Goal: Navigation & Orientation: Find specific page/section

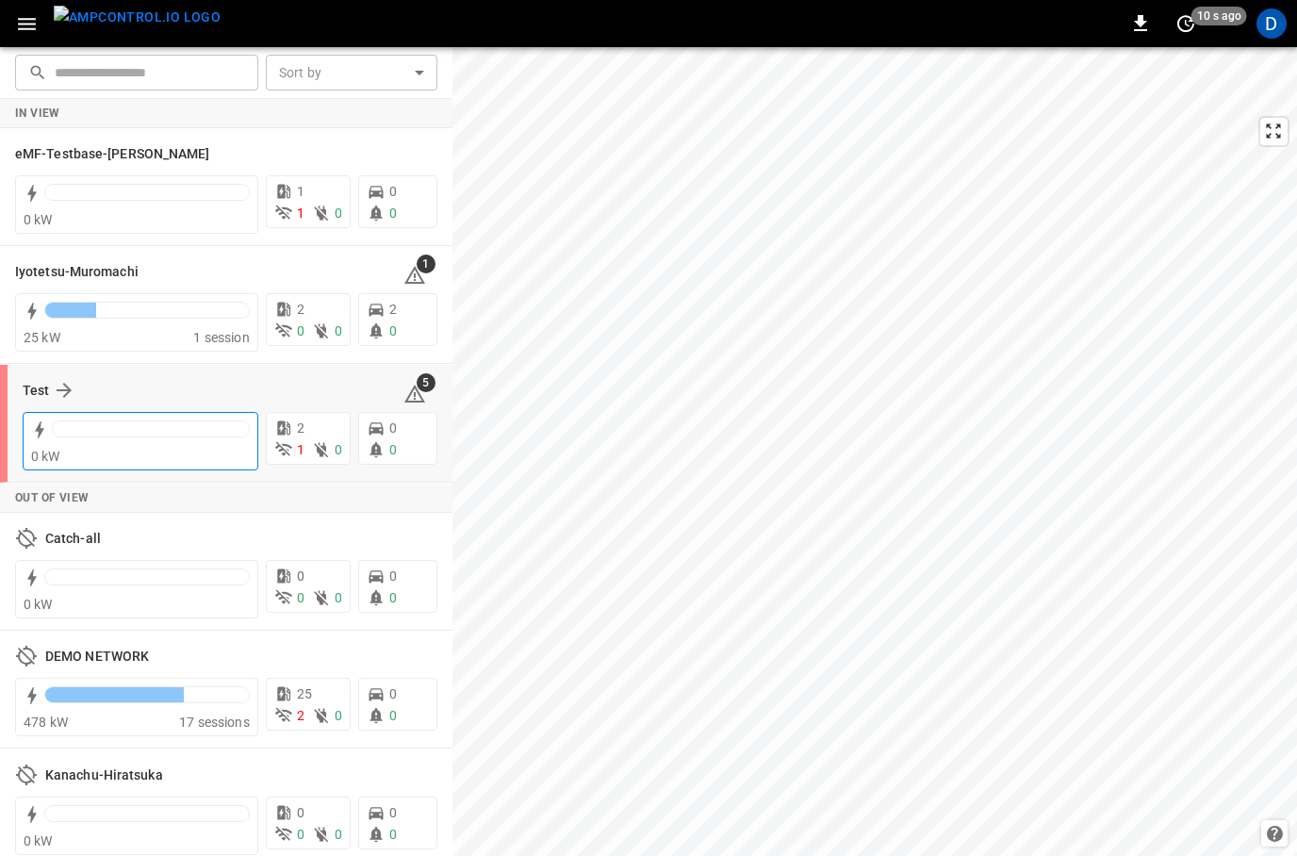
click at [131, 444] on div at bounding box center [151, 433] width 198 height 26
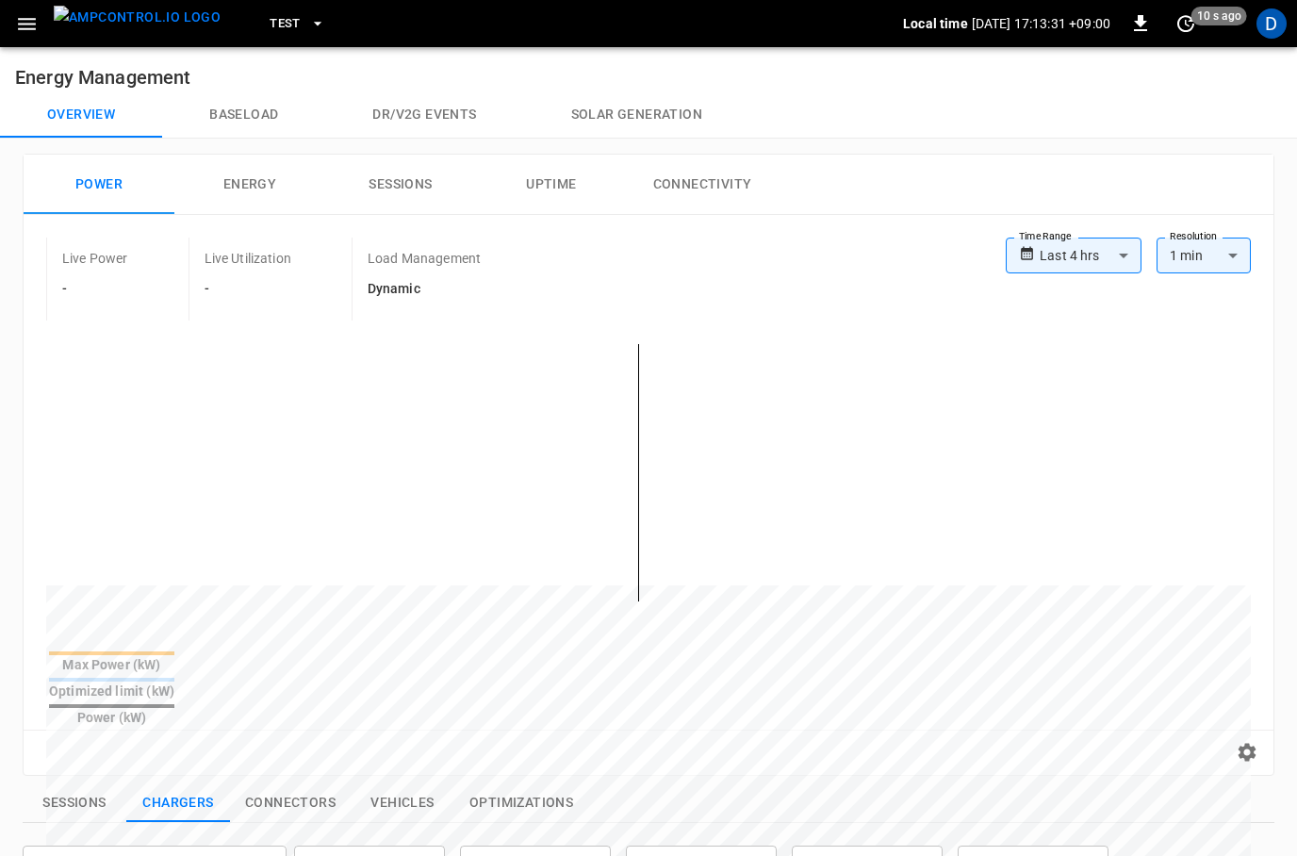
click at [25, 16] on icon "button" at bounding box center [27, 24] width 24 height 24
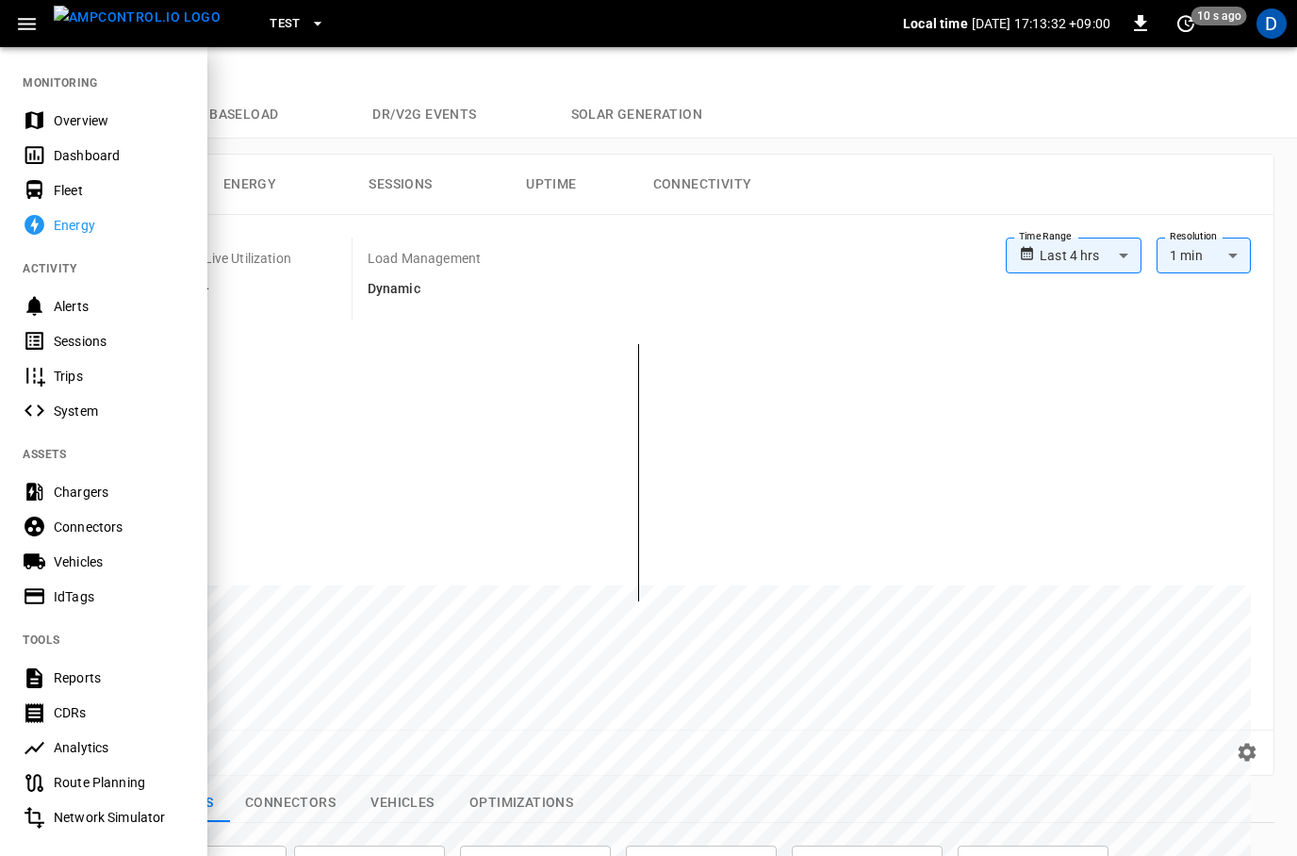
click at [74, 493] on div "Chargers" at bounding box center [119, 492] width 131 height 19
